Goal: Find specific page/section: Find specific page/section

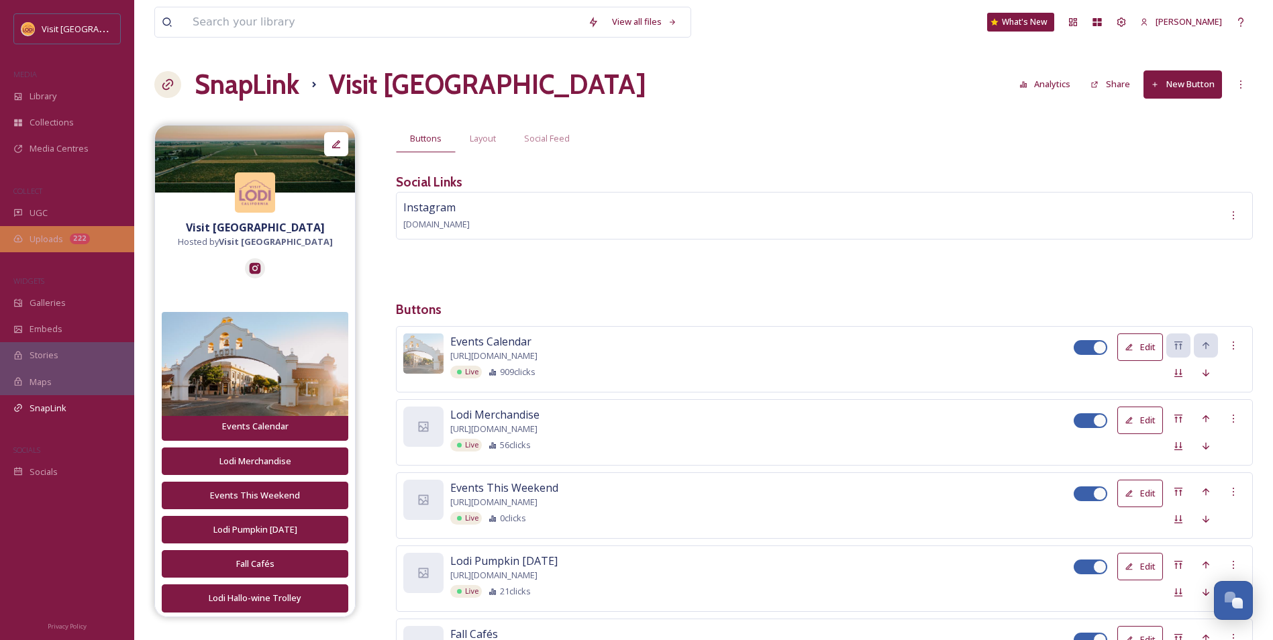
click at [55, 244] on span "Uploads" at bounding box center [47, 239] width 34 height 13
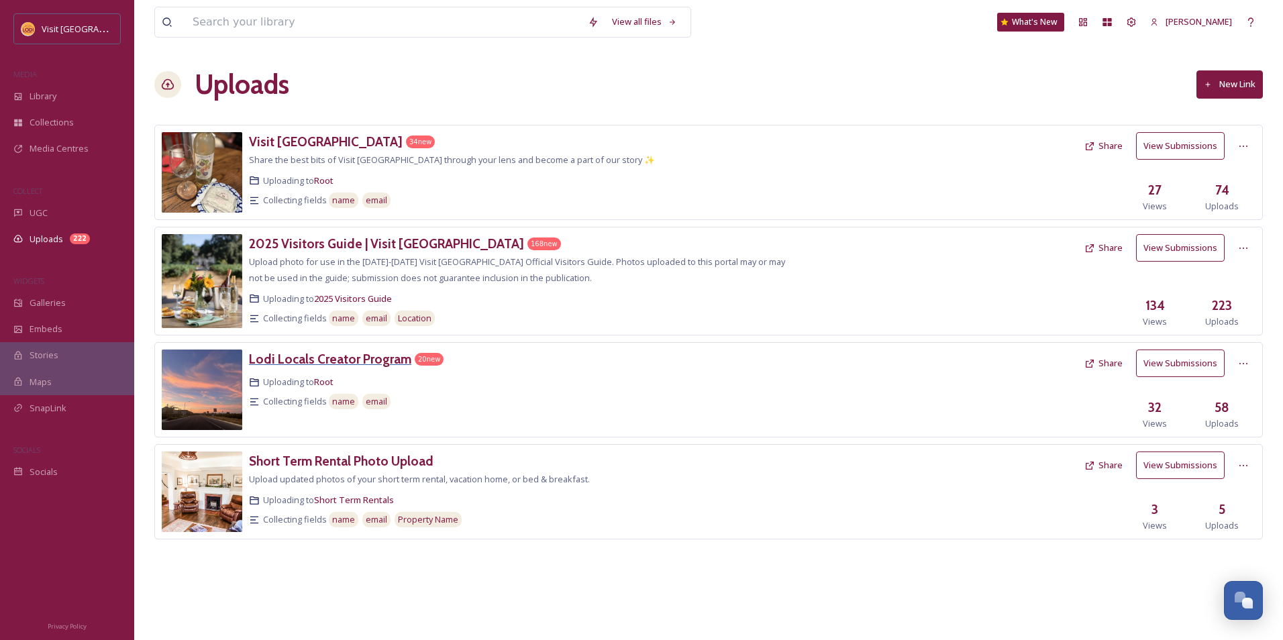
click at [345, 358] on h3 "Lodi Locals Creator Program" at bounding box center [330, 359] width 162 height 16
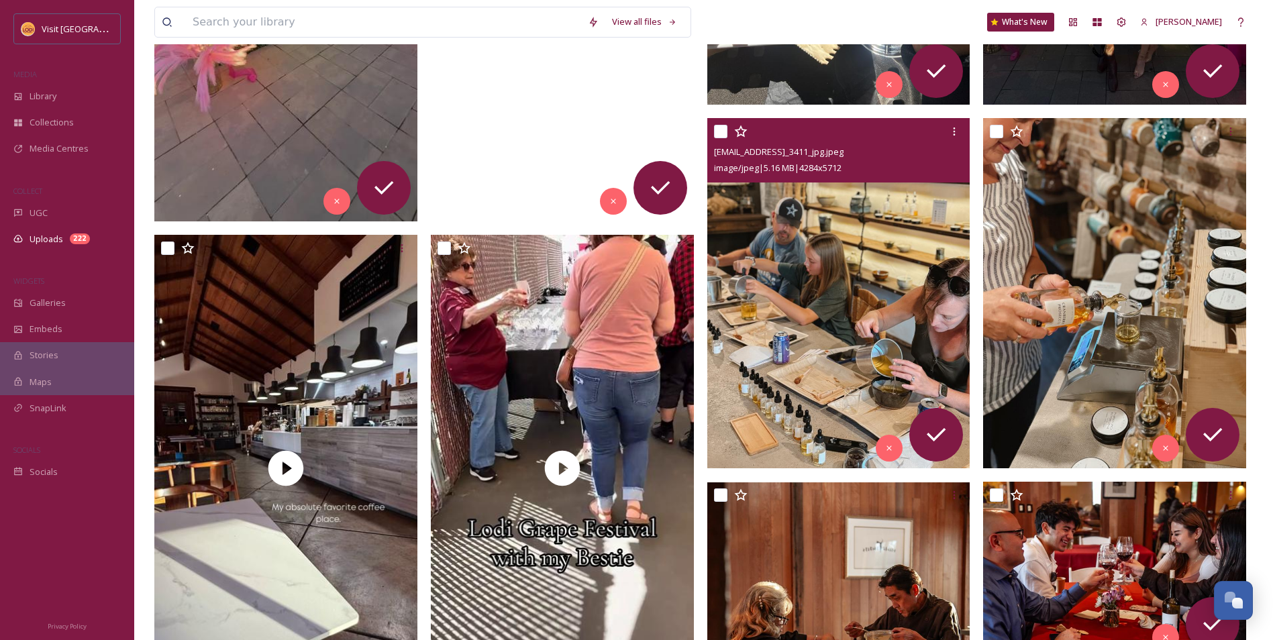
scroll to position [462, 0]
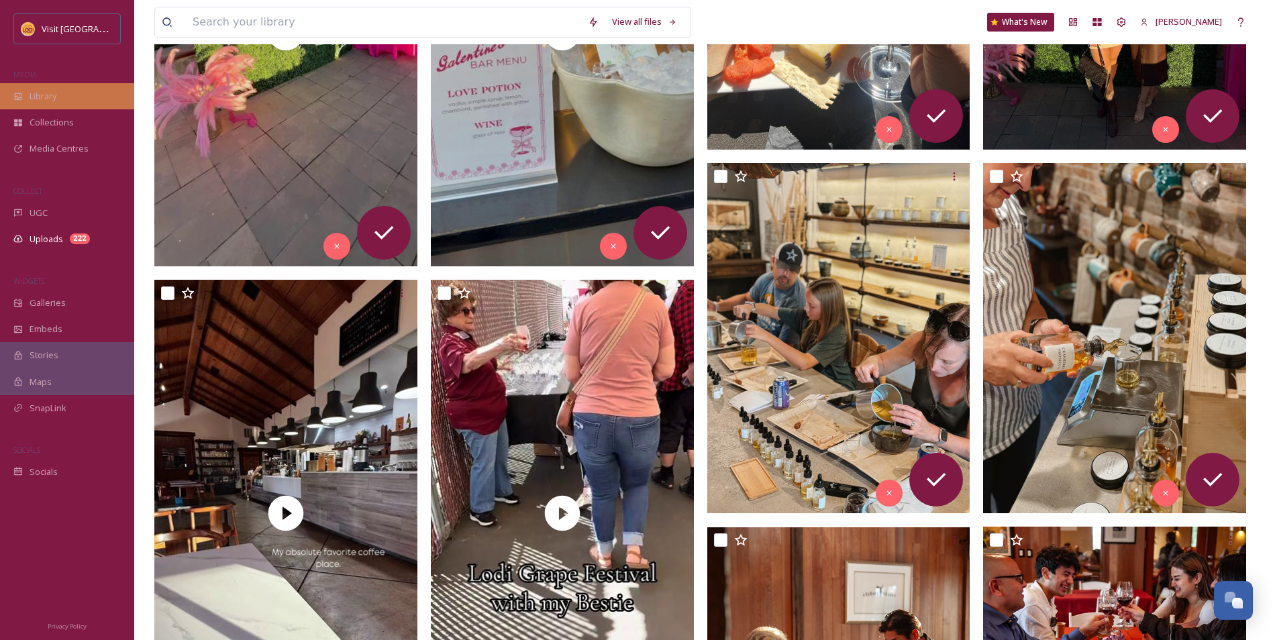
click at [74, 95] on div "Library" at bounding box center [67, 96] width 134 height 26
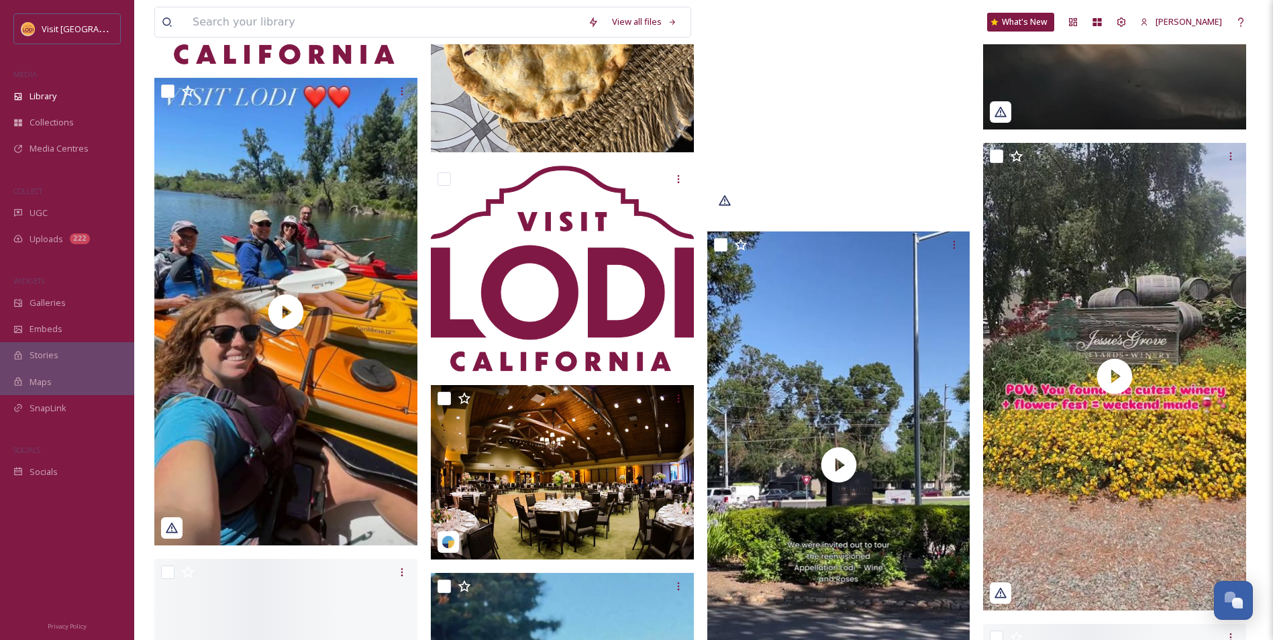
scroll to position [3086, 0]
